Goal: Communication & Community: Answer question/provide support

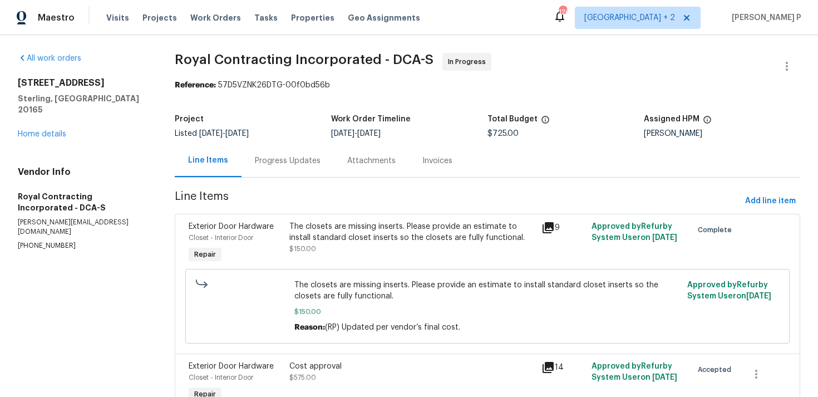
scroll to position [178, 0]
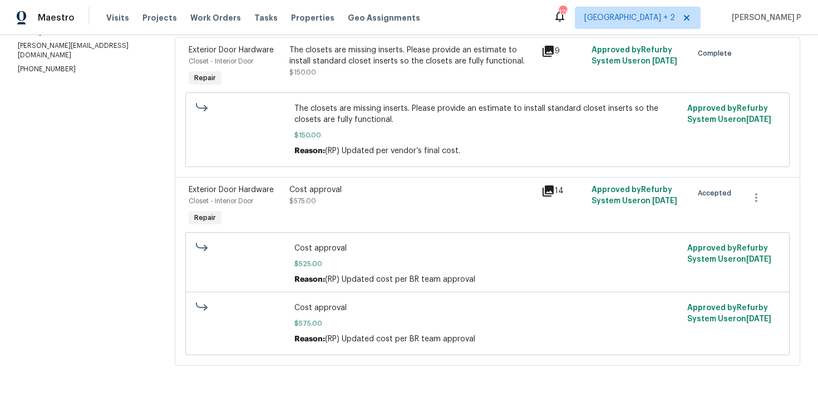
click at [60, 212] on section "All work orders [STREET_ADDRESS][PERSON_NAME] Home details Vendor Info Royal Co…" at bounding box center [83, 127] width 130 height 503
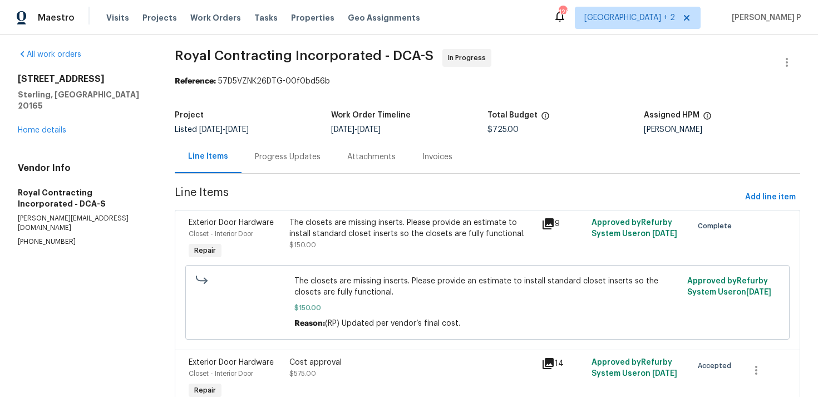
scroll to position [0, 0]
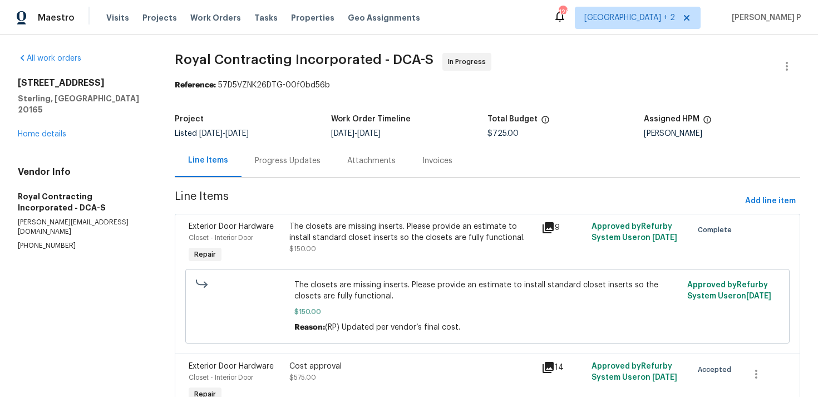
click at [276, 161] on div "Progress Updates" at bounding box center [288, 160] width 66 height 11
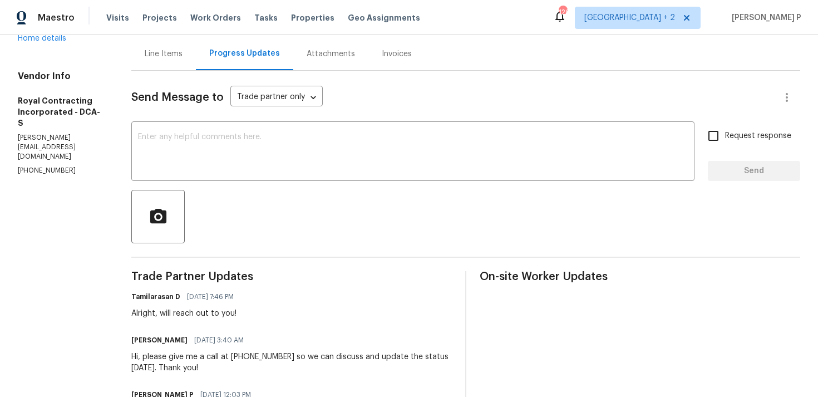
scroll to position [97, 0]
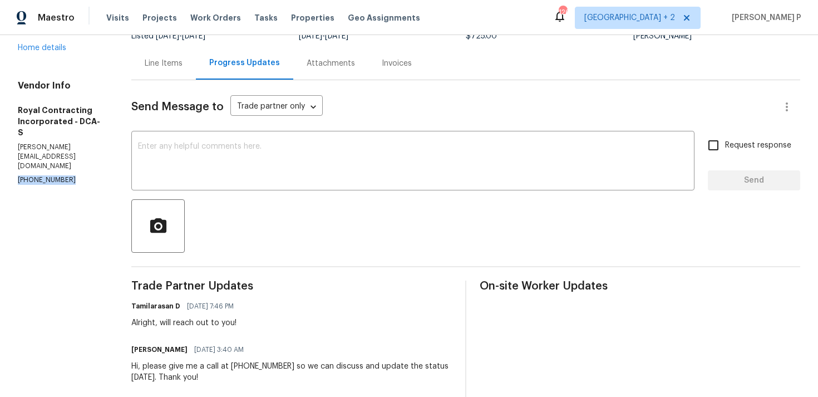
drag, startPoint x: 66, startPoint y: 128, endPoint x: 10, endPoint y: 128, distance: 55.7
copy p "[PHONE_NUMBER]"
click at [379, 253] on div at bounding box center [465, 225] width 669 height 53
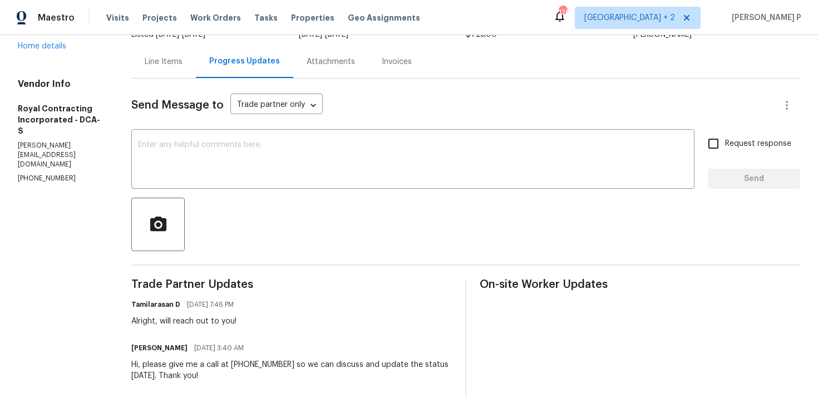
scroll to position [30, 0]
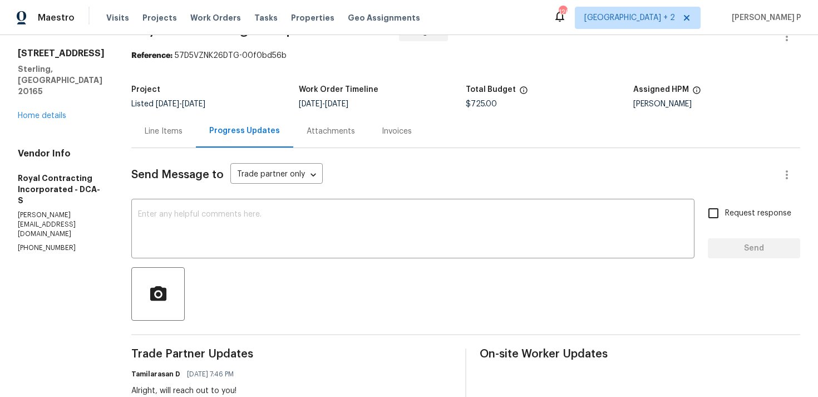
click at [179, 132] on div "Line Items" at bounding box center [164, 131] width 38 height 11
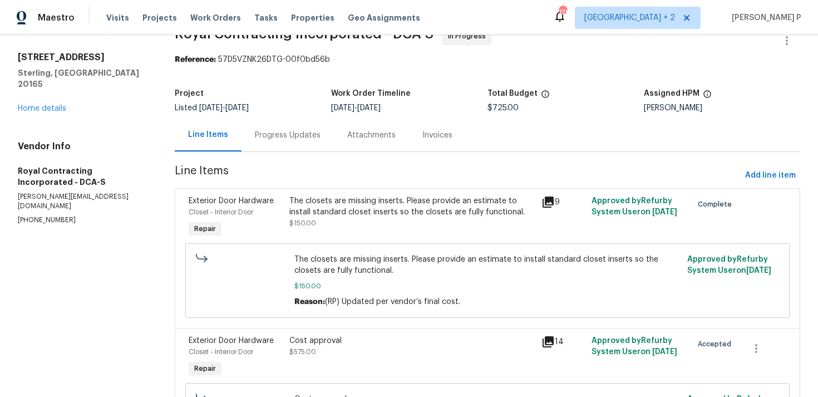
click at [298, 131] on div "Progress Updates" at bounding box center [288, 135] width 66 height 11
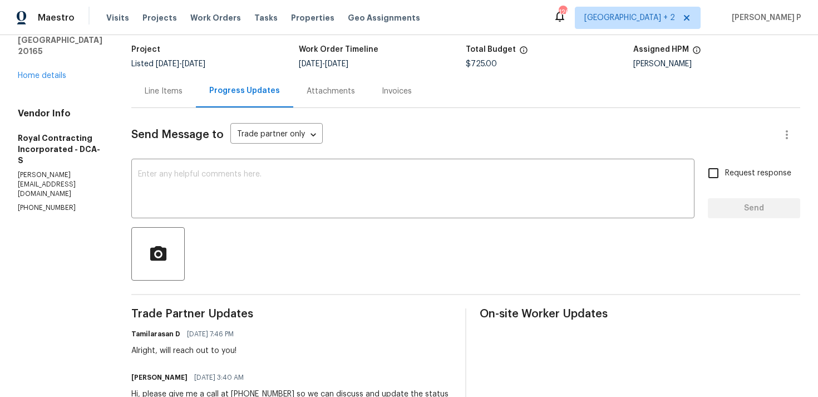
scroll to position [68, 0]
click at [297, 179] on textarea at bounding box center [413, 190] width 550 height 39
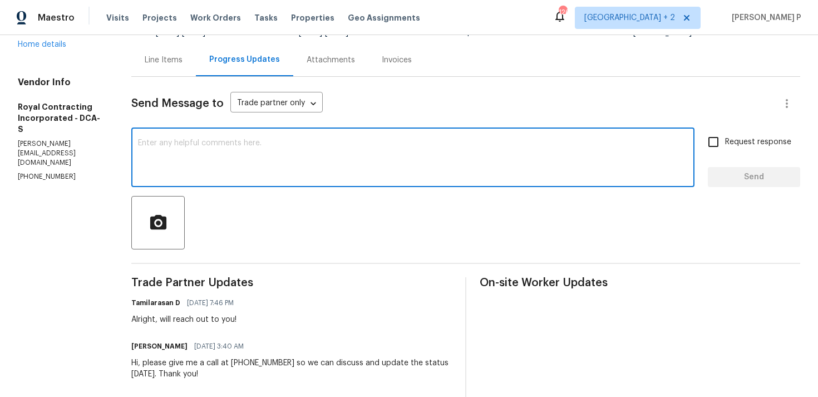
scroll to position [155, 0]
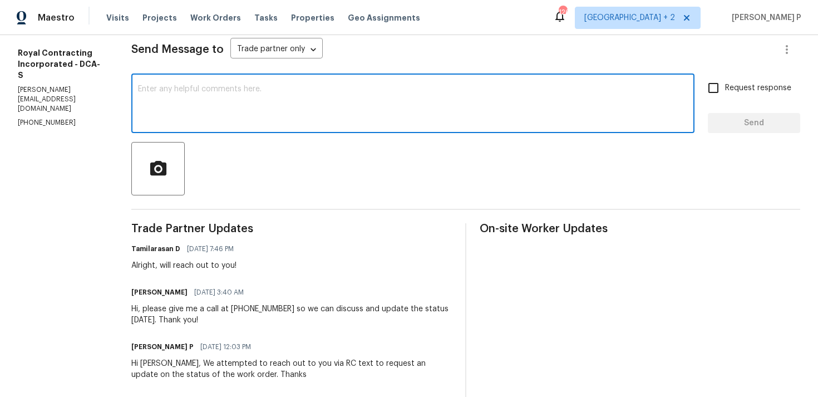
click at [278, 110] on textarea at bounding box center [413, 104] width 550 height 39
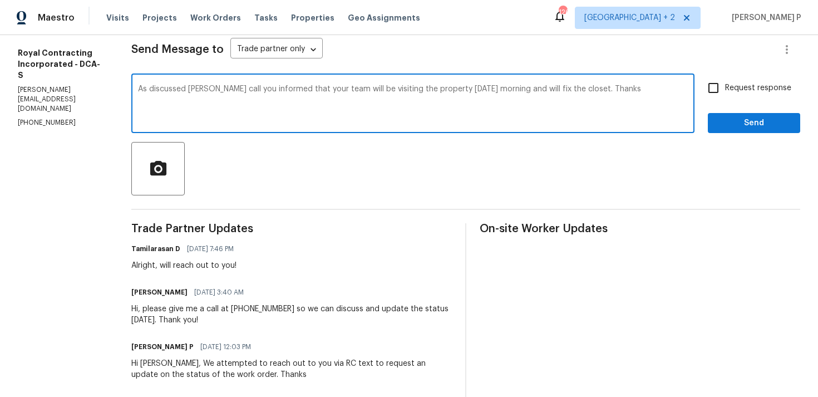
click at [211, 89] on textarea "As discussed [PERSON_NAME] call you informed that your team will be visiting th…" at bounding box center [413, 104] width 550 height 39
type textarea "As discussed via RC call you informed that your team will be visiting the prope…"
click at [715, 97] on input "Request response" at bounding box center [713, 87] width 23 height 23
checkbox input "true"
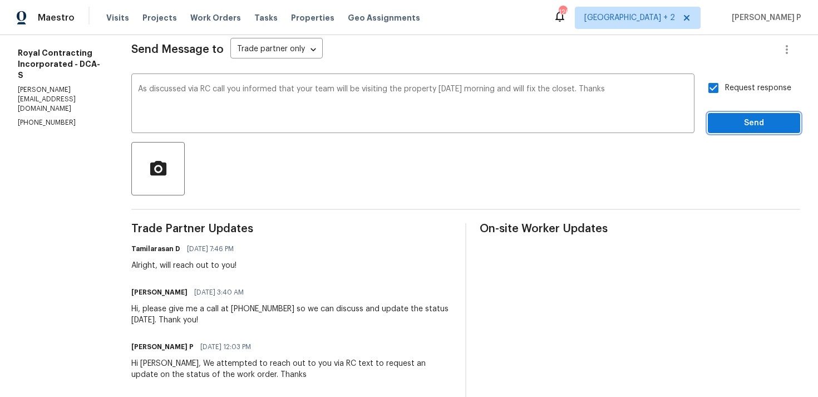
click at [735, 129] on span "Send" at bounding box center [754, 123] width 75 height 14
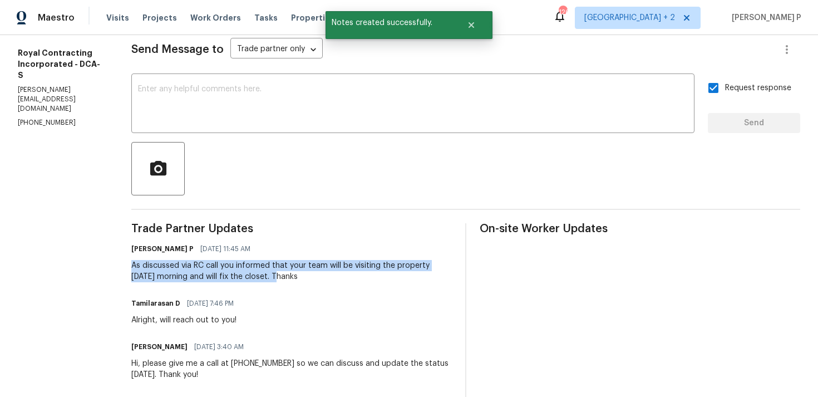
drag, startPoint x: 145, startPoint y: 266, endPoint x: 292, endPoint y: 276, distance: 147.9
click at [292, 276] on div "As discussed via RC call you informed that your team will be visiting the prope…" at bounding box center [291, 271] width 321 height 22
copy div "As discussed via RC call you informed that your team will be visiting the prope…"
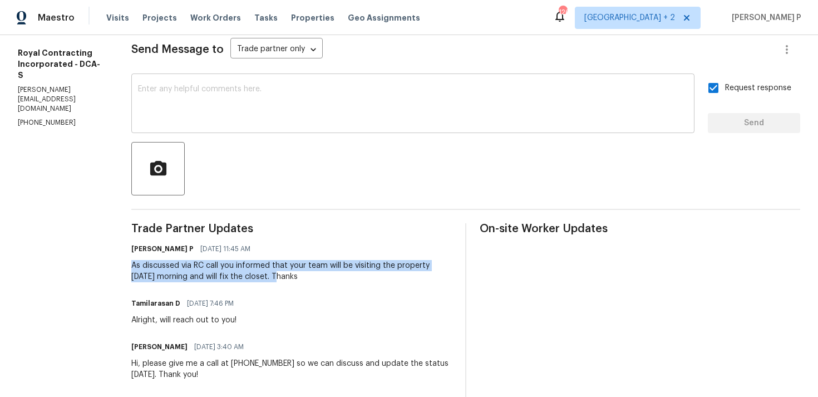
scroll to position [0, 0]
